Goal: Task Accomplishment & Management: Use online tool/utility

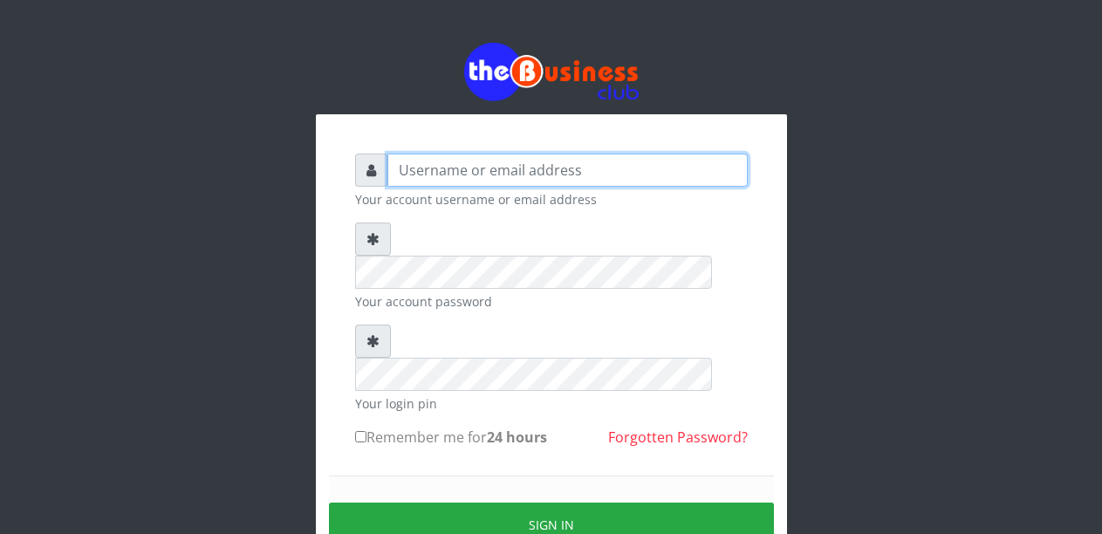
click at [476, 168] on input "text" at bounding box center [567, 170] width 360 height 33
type input "Malamsidi3030"
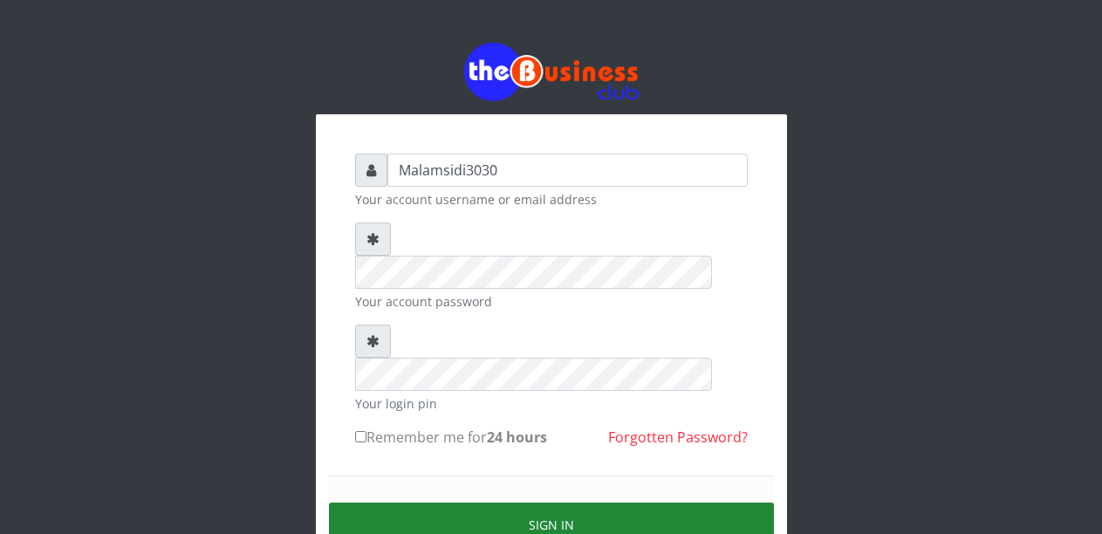
click at [504, 502] on button "Sign in" at bounding box center [551, 524] width 445 height 44
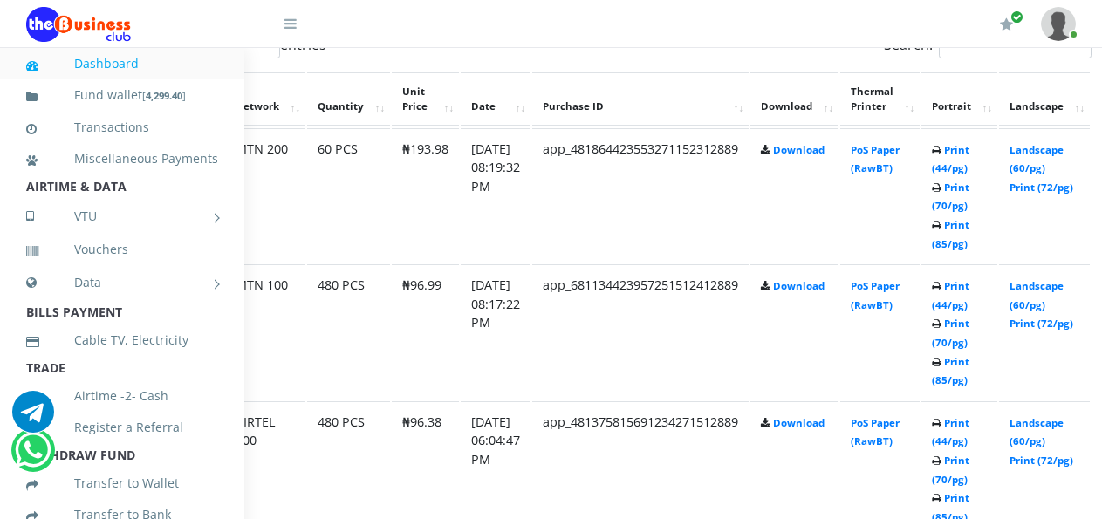
scroll to position [975, 126]
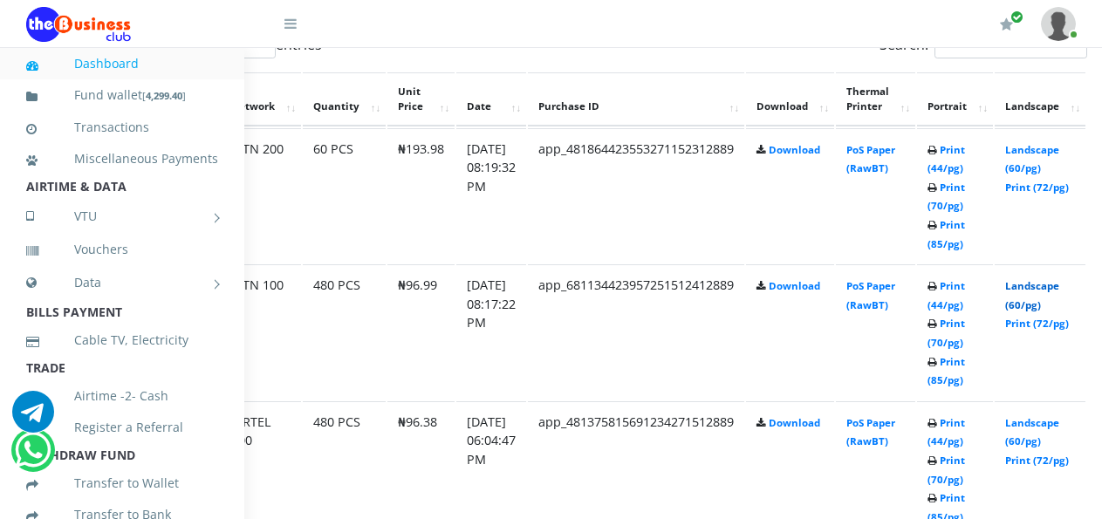
click at [1045, 285] on link "Landscape (60/pg)" at bounding box center [1032, 295] width 54 height 32
click at [1038, 154] on link "Landscape (60/pg)" at bounding box center [1032, 160] width 54 height 32
